Goal: Transaction & Acquisition: Purchase product/service

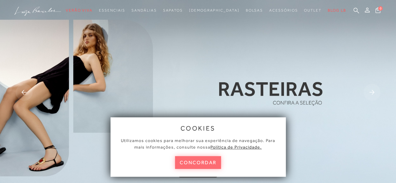
click at [204, 164] on button "concordar" at bounding box center [198, 162] width 46 height 13
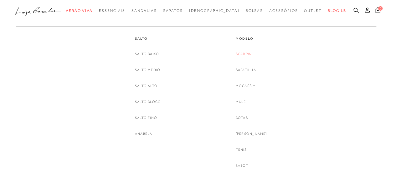
click at [248, 54] on link "Scarpin" at bounding box center [244, 54] width 16 height 7
click at [252, 54] on link "Scarpin" at bounding box center [244, 54] width 16 height 7
click at [247, 54] on link "Scarpin" at bounding box center [244, 54] width 16 height 7
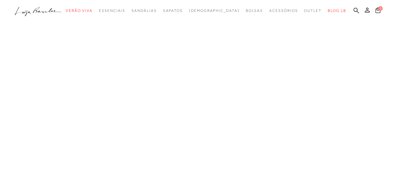
scroll to position [1372, 0]
